Goal: Transaction & Acquisition: Purchase product/service

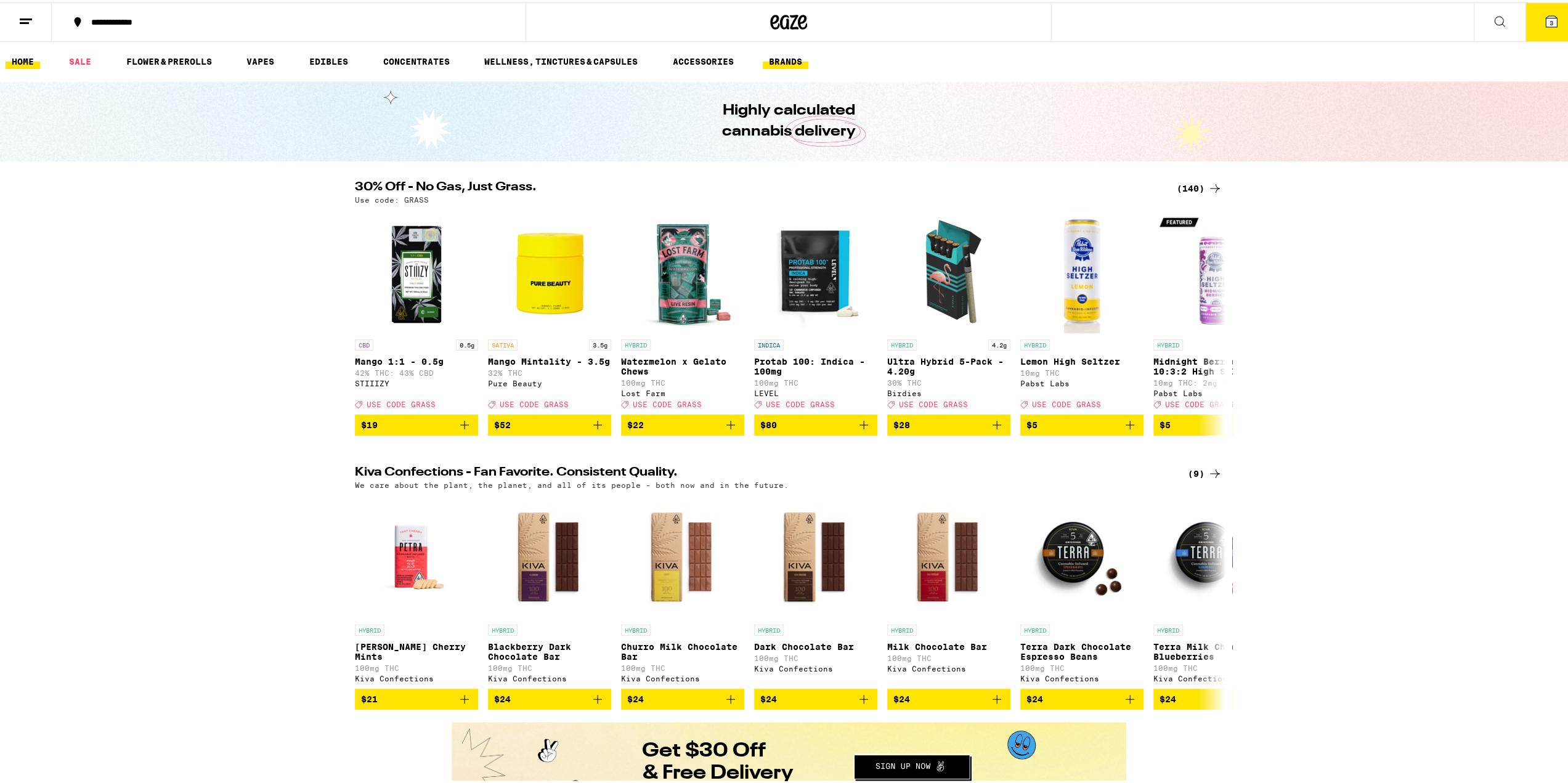
click at [795, 61] on link "BRANDS" at bounding box center [785, 59] width 45 height 15
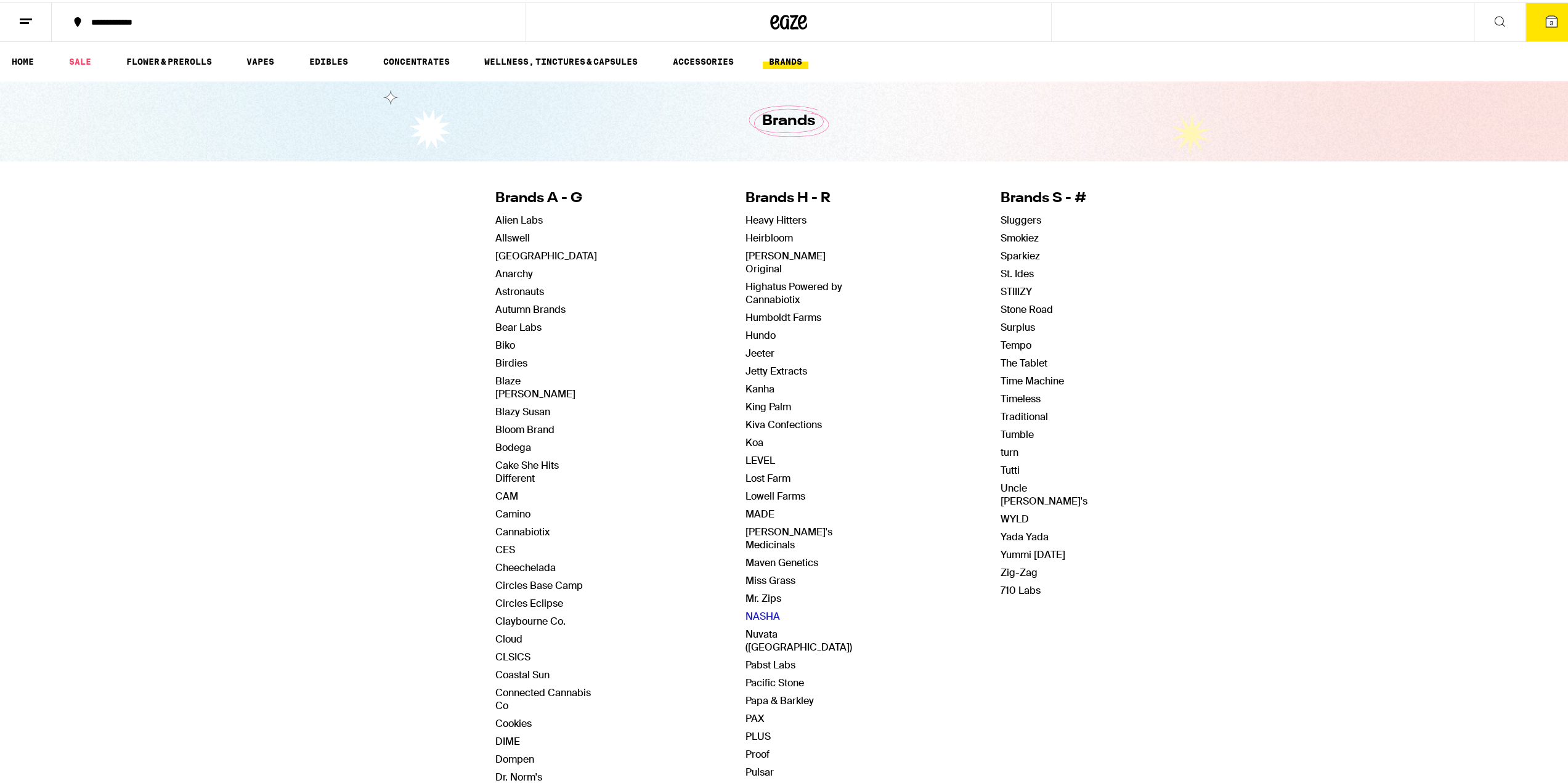
click at [751, 607] on link "NASHA" at bounding box center [762, 614] width 34 height 13
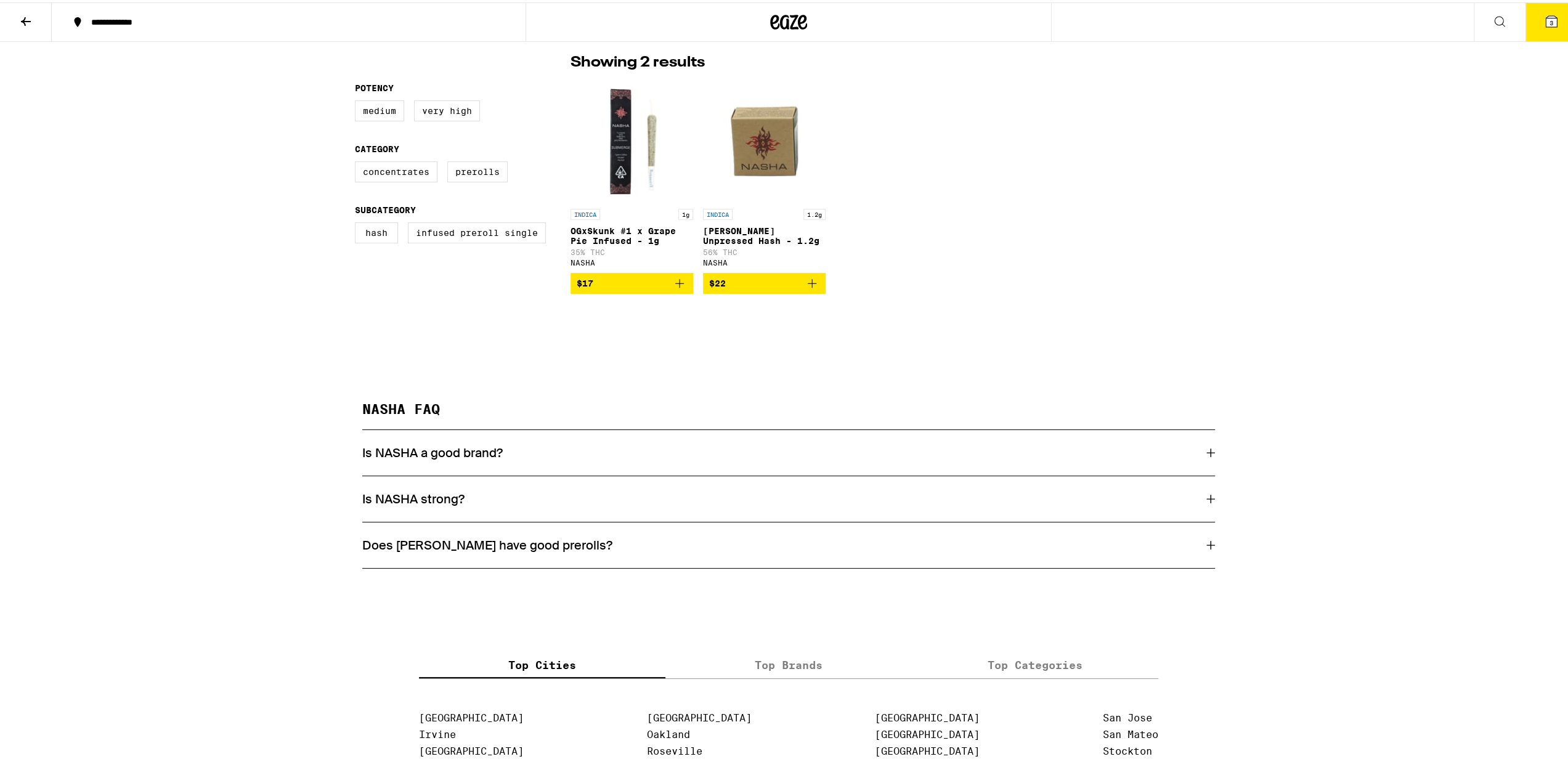
scroll to position [185, 0]
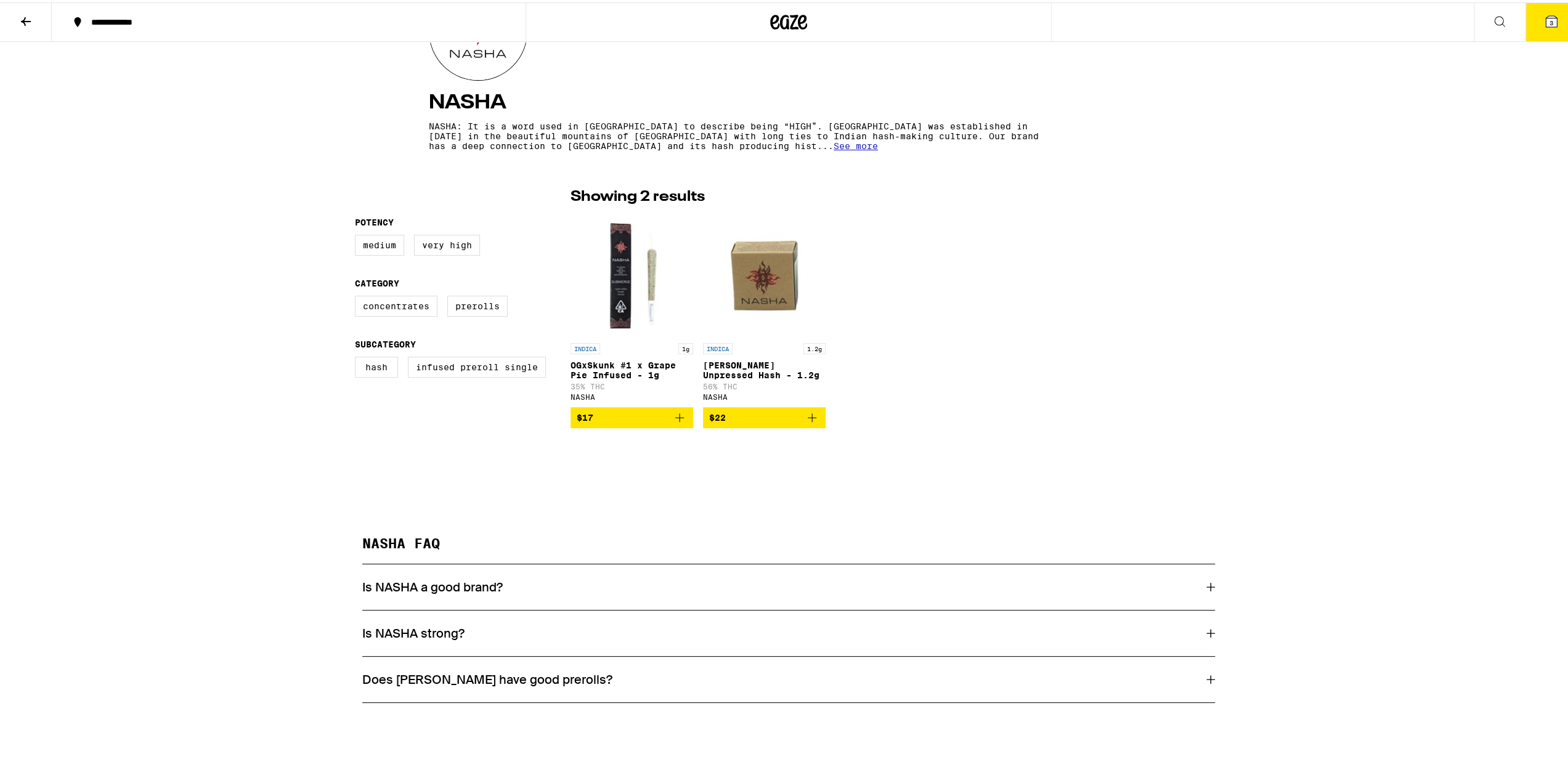
click at [811, 420] on icon "Add to bag" at bounding box center [812, 415] width 9 height 9
click at [808, 423] on icon "Increment" at bounding box center [815, 415] width 15 height 15
click at [784, 455] on div "NASHA NASHA: It is a word used in [GEOGRAPHIC_DATA] to describe being “HIGH”. […" at bounding box center [788, 310] width 1577 height 911
